Goal: Find specific page/section: Find specific page/section

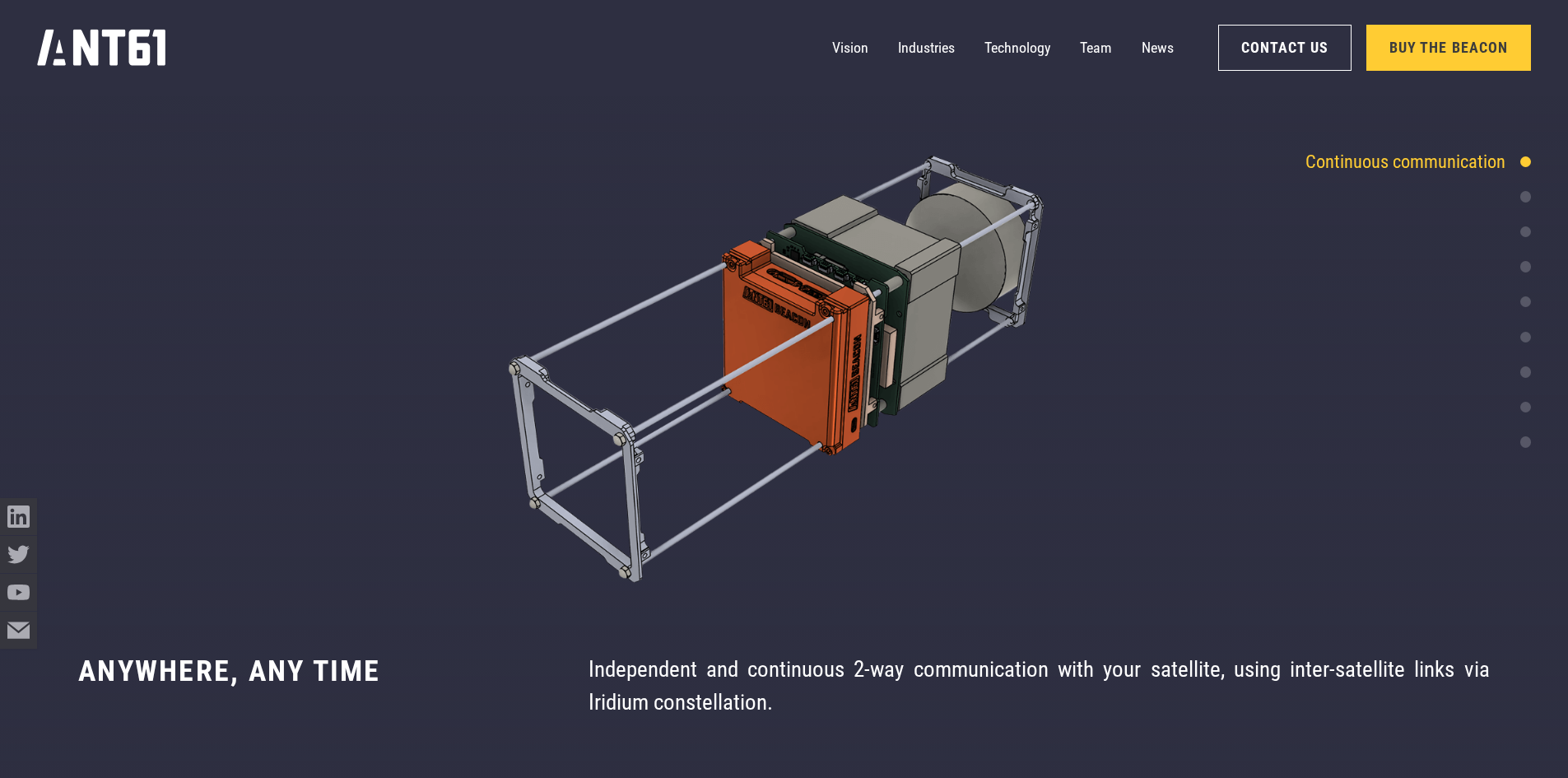
scroll to position [3730, 0]
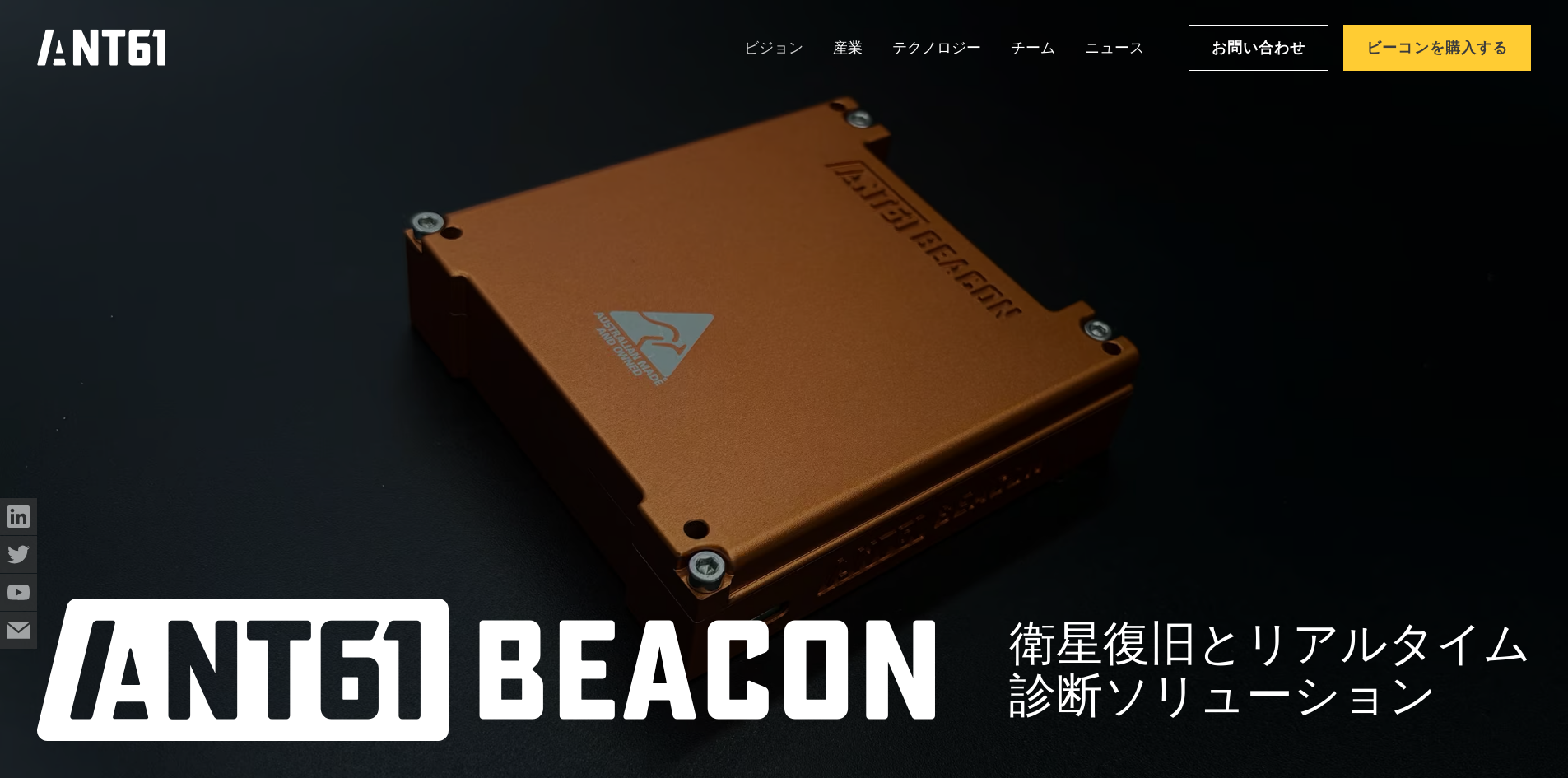
click at [781, 51] on font "ビジョン" at bounding box center [773, 47] width 59 height 17
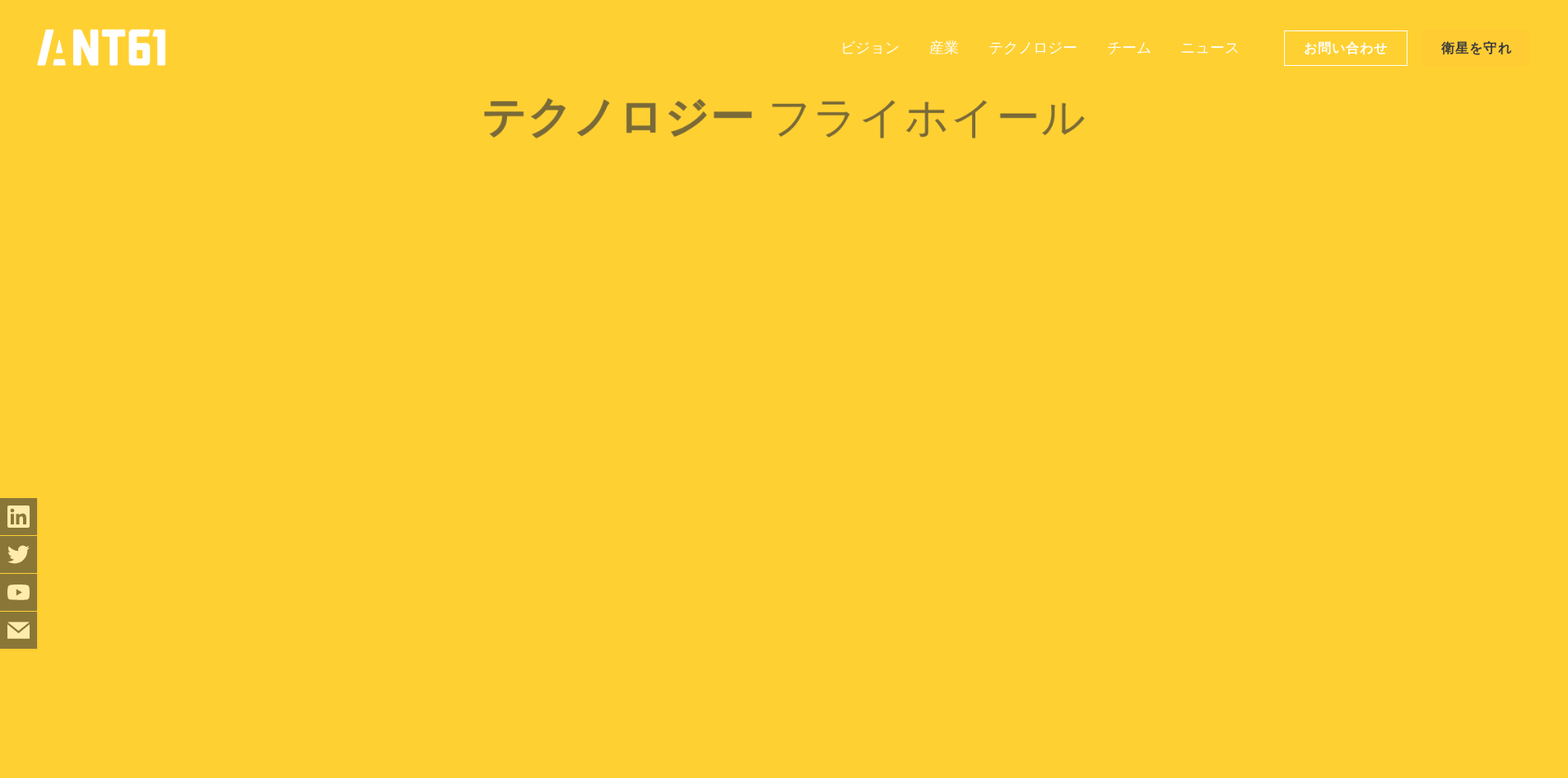
scroll to position [4280, 0]
